Goal: Task Accomplishment & Management: Manage account settings

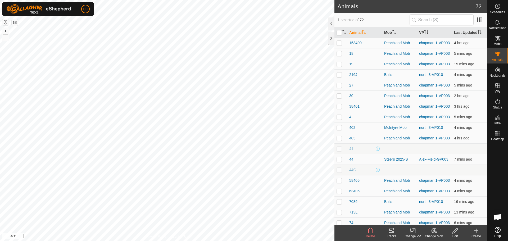
click at [396, 33] on th "Mob" at bounding box center [399, 32] width 35 height 10
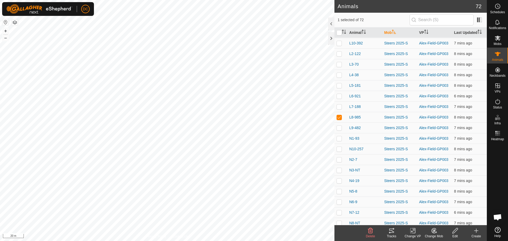
scroll to position [604, 0]
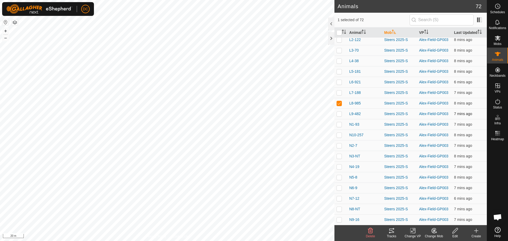
click at [340, 114] on p-checkbox at bounding box center [338, 114] width 5 height 4
checkbox input "true"
click at [339, 137] on p-checkbox at bounding box center [338, 135] width 5 height 4
checkbox input "true"
click at [338, 146] on p-checkbox at bounding box center [338, 145] width 5 height 4
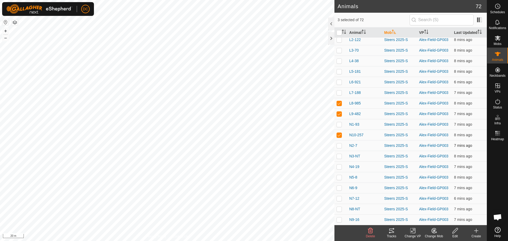
checkbox input "true"
click at [338, 167] on p-checkbox at bounding box center [338, 166] width 5 height 4
checkbox input "true"
click at [338, 82] on p-checkbox at bounding box center [338, 82] width 5 height 4
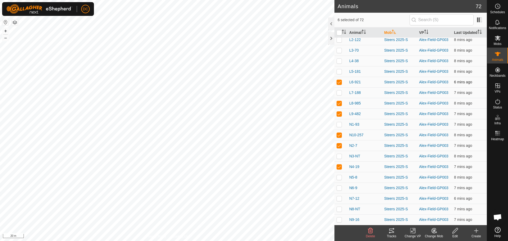
checkbox input "false"
click at [340, 74] on td at bounding box center [340, 71] width 13 height 11
checkbox input "false"
click at [339, 63] on td at bounding box center [340, 61] width 13 height 11
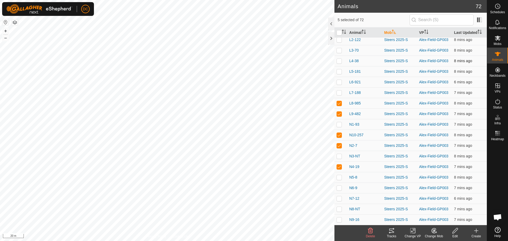
checkbox input "true"
click at [395, 232] on tracks-svg-icon at bounding box center [391, 230] width 21 height 6
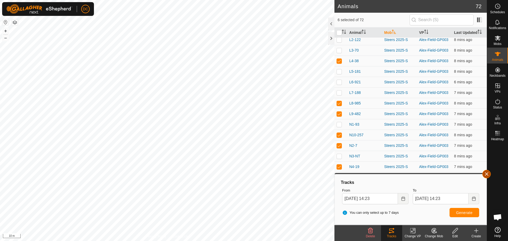
click at [487, 174] on button "button" at bounding box center [486, 174] width 8 height 8
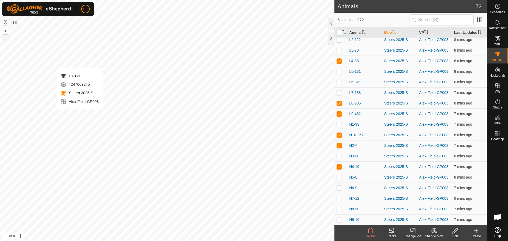
checkbox input "true"
checkbox input "false"
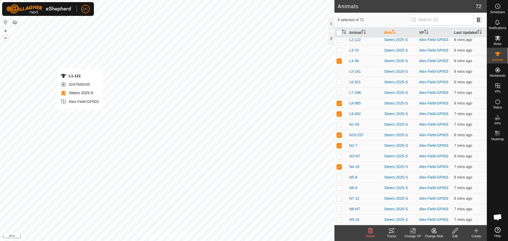
checkbox input "false"
click at [393, 230] on icon at bounding box center [391, 230] width 6 height 6
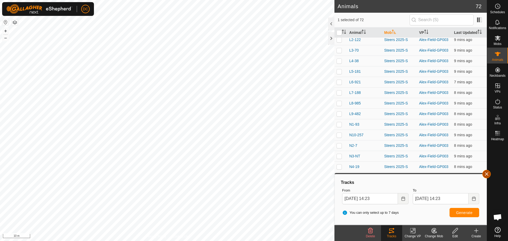
click at [487, 173] on button "button" at bounding box center [486, 174] width 8 height 8
